Goal: Go to known website: Access a specific website the user already knows

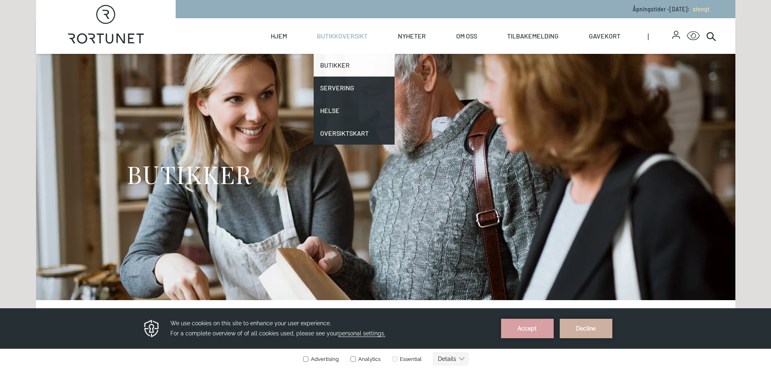
click at [341, 67] on link "Butikker" at bounding box center [354, 65] width 81 height 23
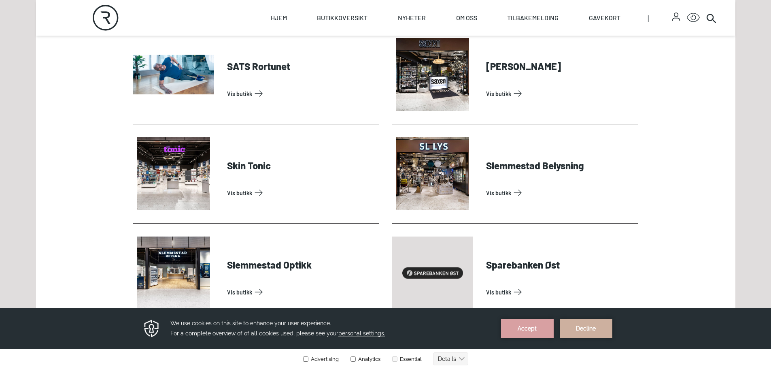
scroll to position [2226, 0]
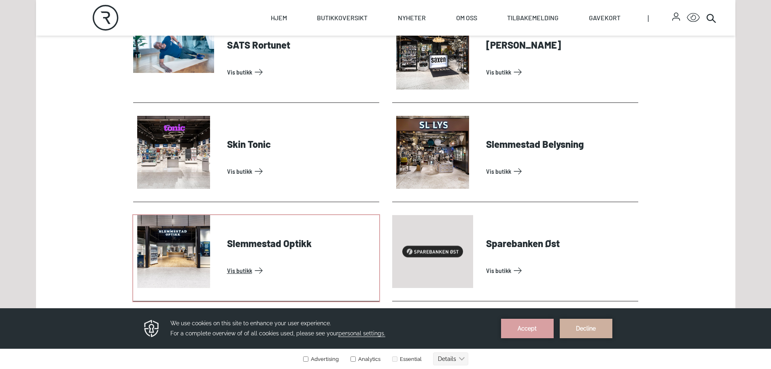
click at [227, 269] on link "Vis butikk" at bounding box center [301, 270] width 149 height 13
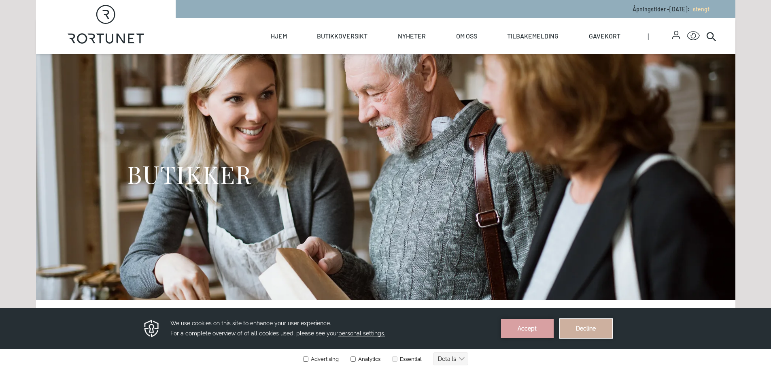
click at [584, 327] on button "Decline" at bounding box center [586, 327] width 53 height 19
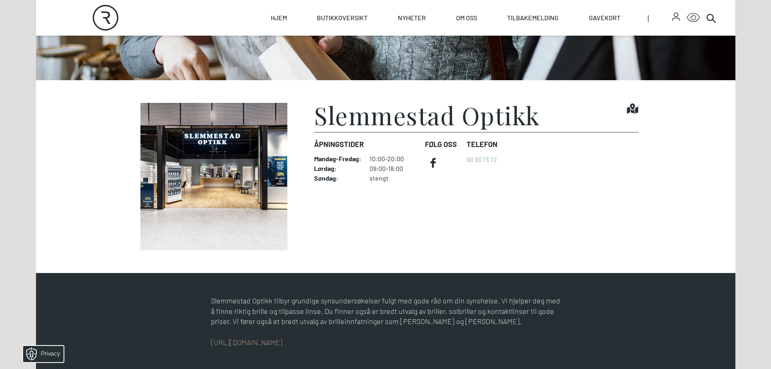
scroll to position [243, 0]
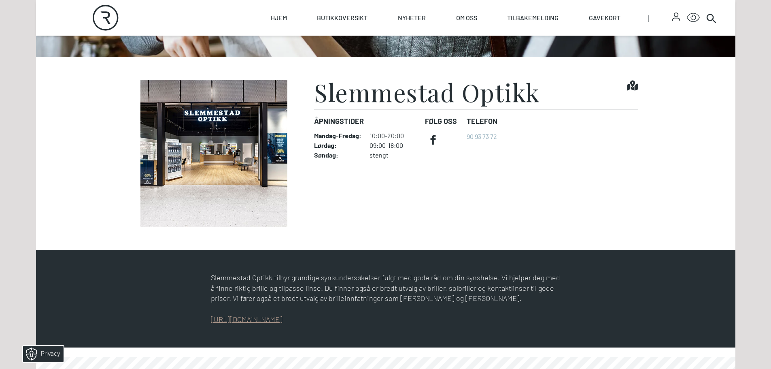
click at [279, 322] on link "[URL][DOMAIN_NAME]" at bounding box center [247, 318] width 72 height 9
